Goal: Find specific page/section: Find specific page/section

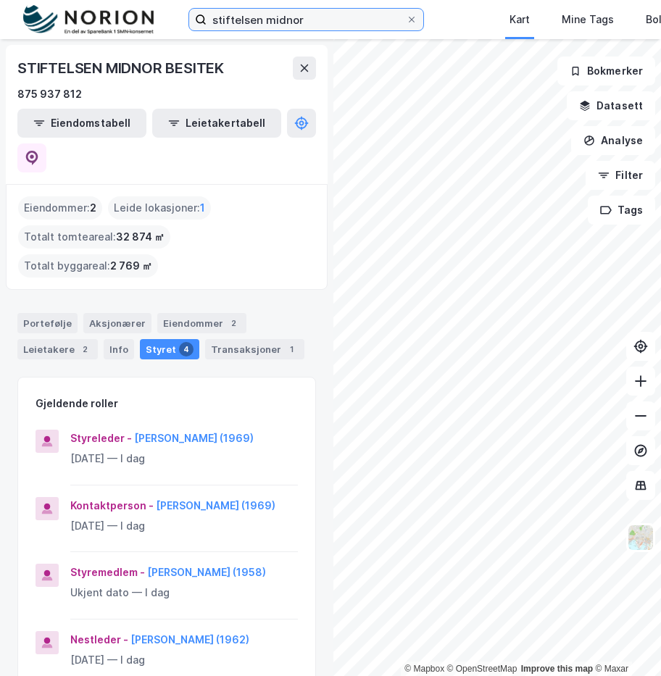
click at [326, 22] on input "stiftelsen midnor" at bounding box center [305, 20] width 199 height 22
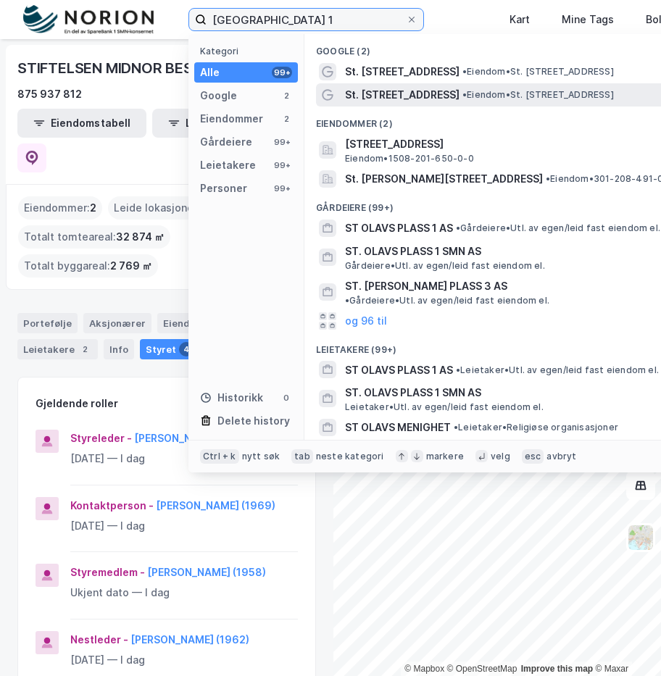
type input "[GEOGRAPHIC_DATA] 1"
click at [502, 89] on span "• Eiendom • St. [STREET_ADDRESS]" at bounding box center [537, 95] width 151 height 12
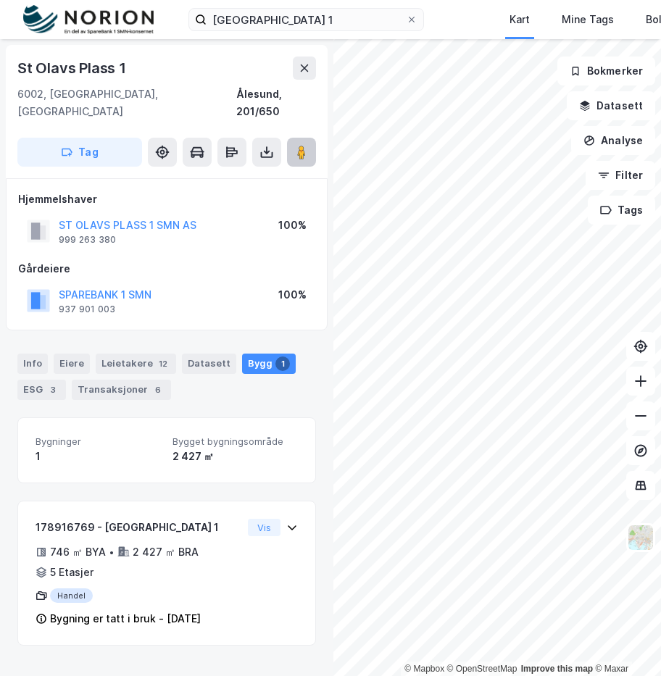
click at [293, 138] on button at bounding box center [301, 152] width 29 height 29
